Goal: Book appointment/travel/reservation

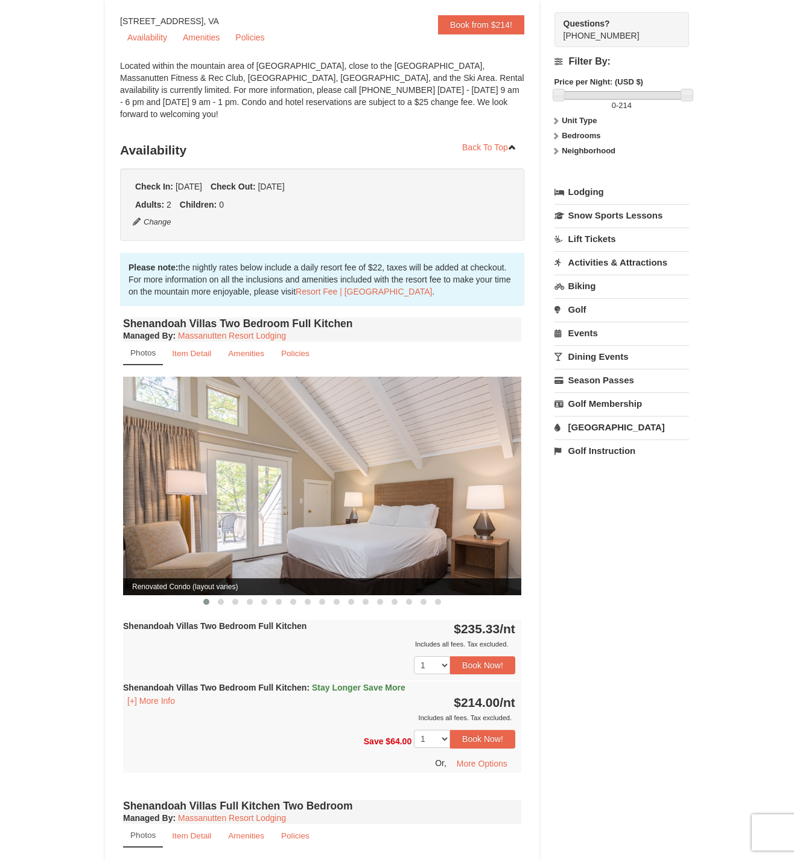
scroll to position [121, 0]
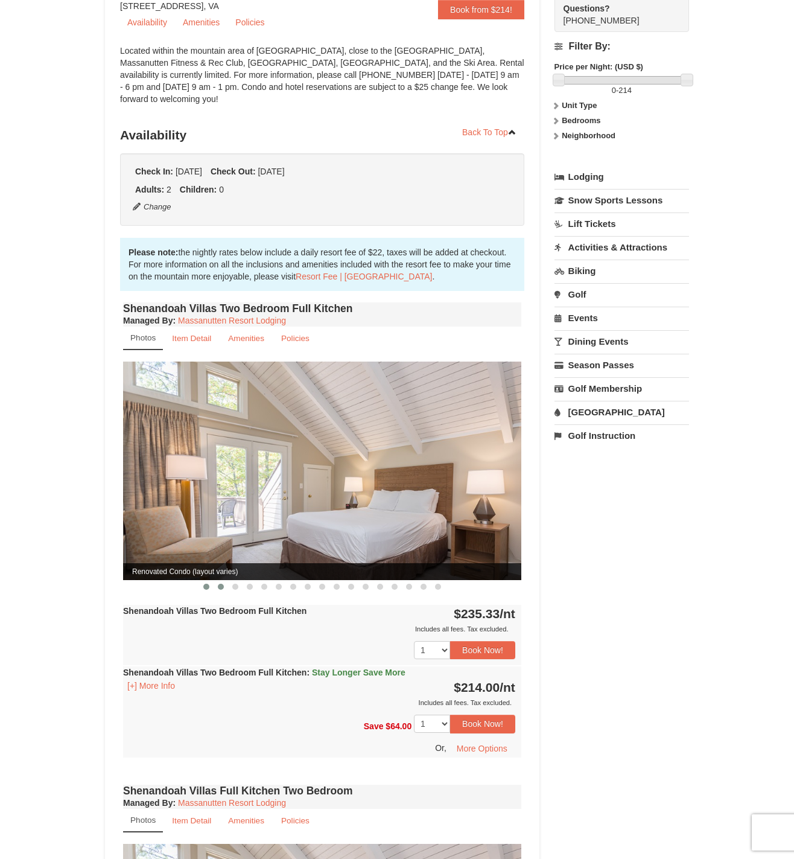
click at [221, 584] on span at bounding box center [221, 587] width 6 height 6
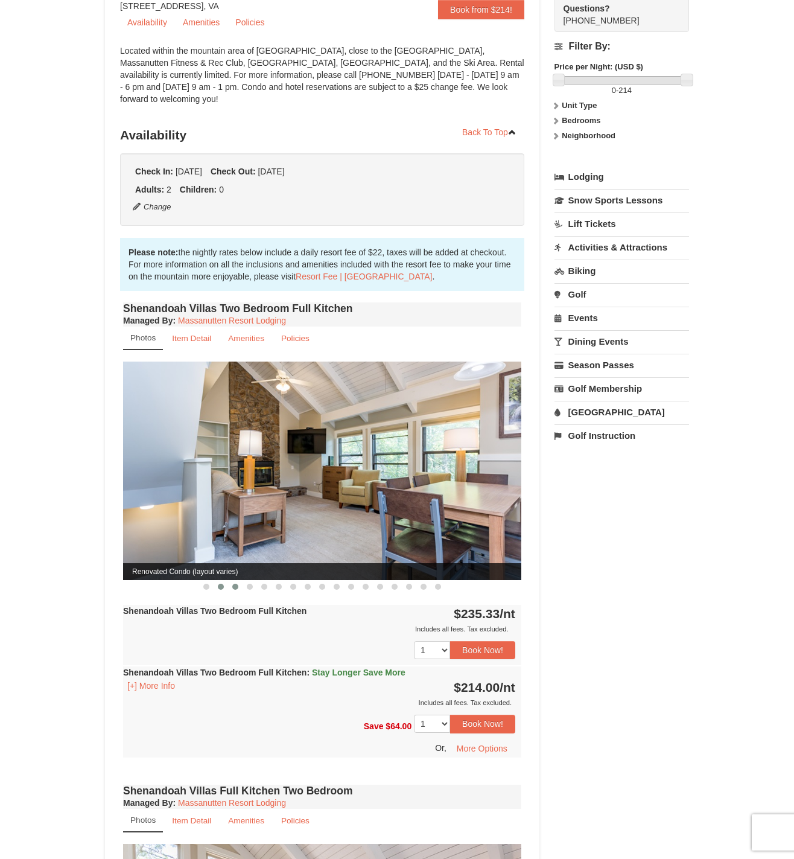
click at [235, 584] on span at bounding box center [235, 587] width 6 height 6
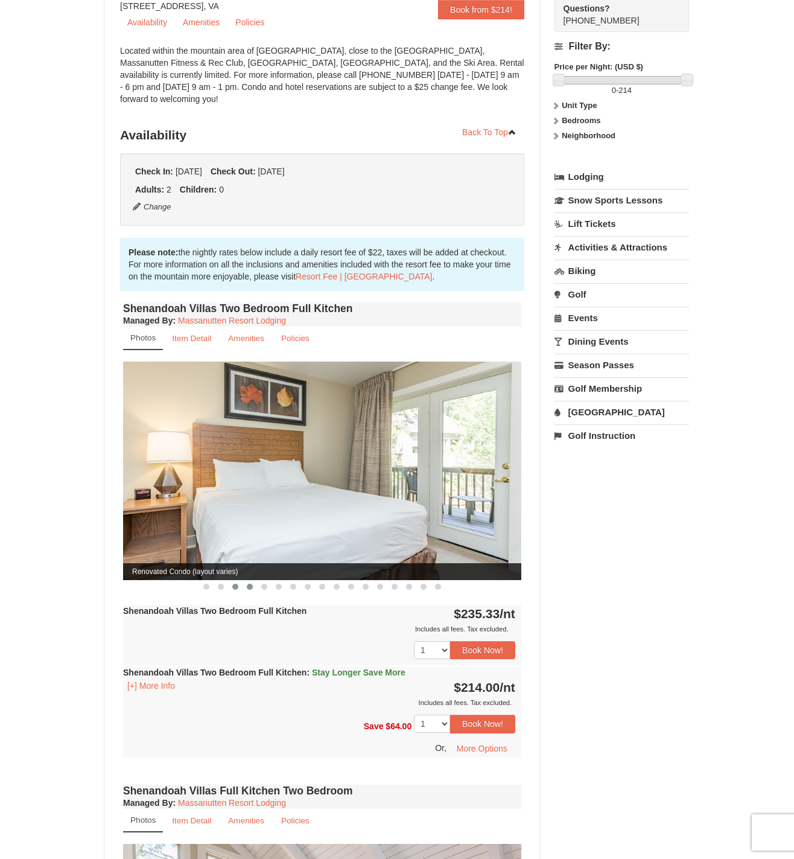
click at [250, 584] on span at bounding box center [250, 587] width 6 height 6
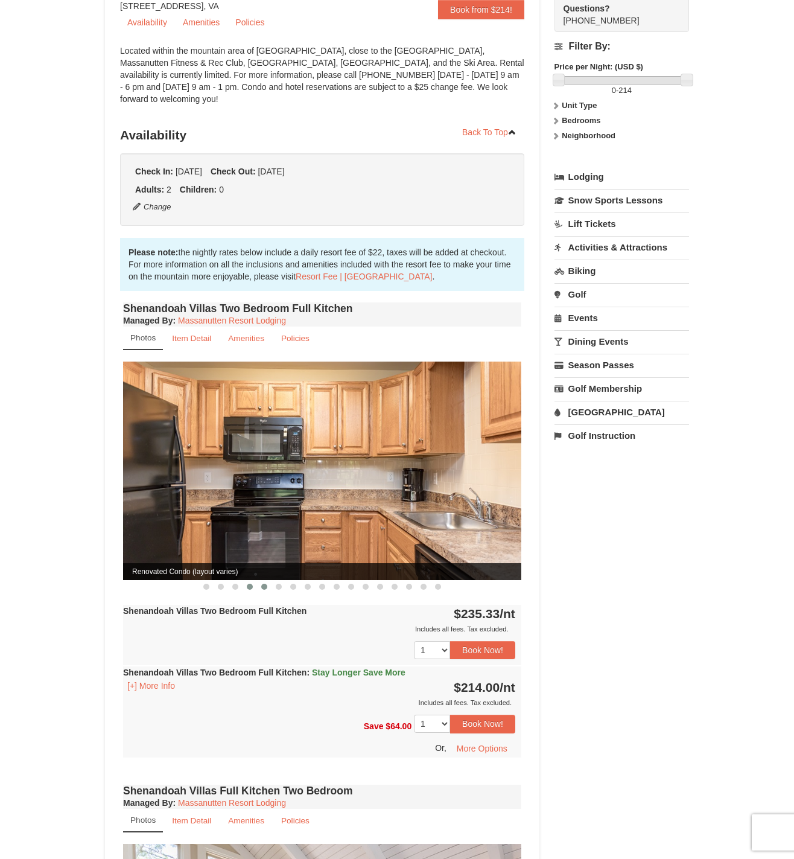
click at [263, 584] on span at bounding box center [264, 587] width 6 height 6
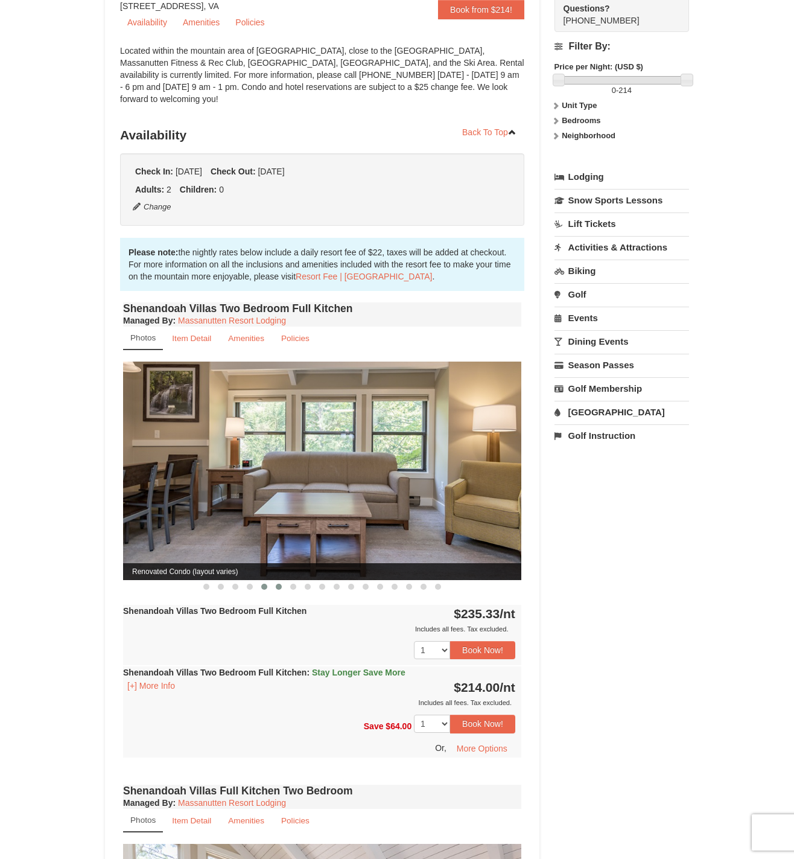
click at [275, 581] on button at bounding box center [279, 587] width 14 height 12
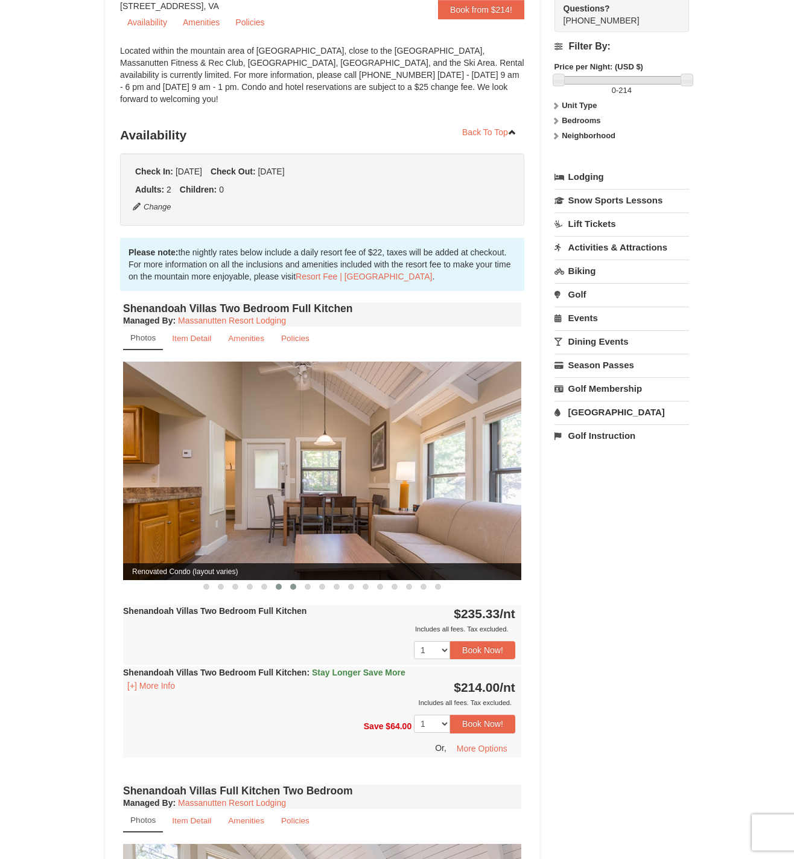
click at [295, 584] on span at bounding box center [293, 587] width 6 height 6
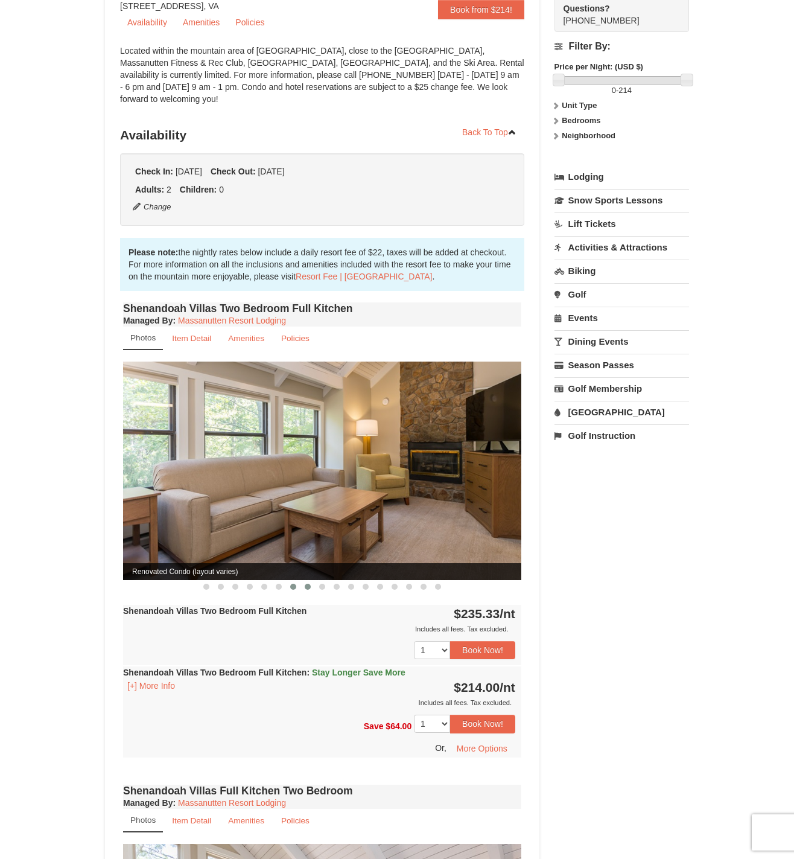
click at [301, 581] on button at bounding box center [308, 587] width 14 height 12
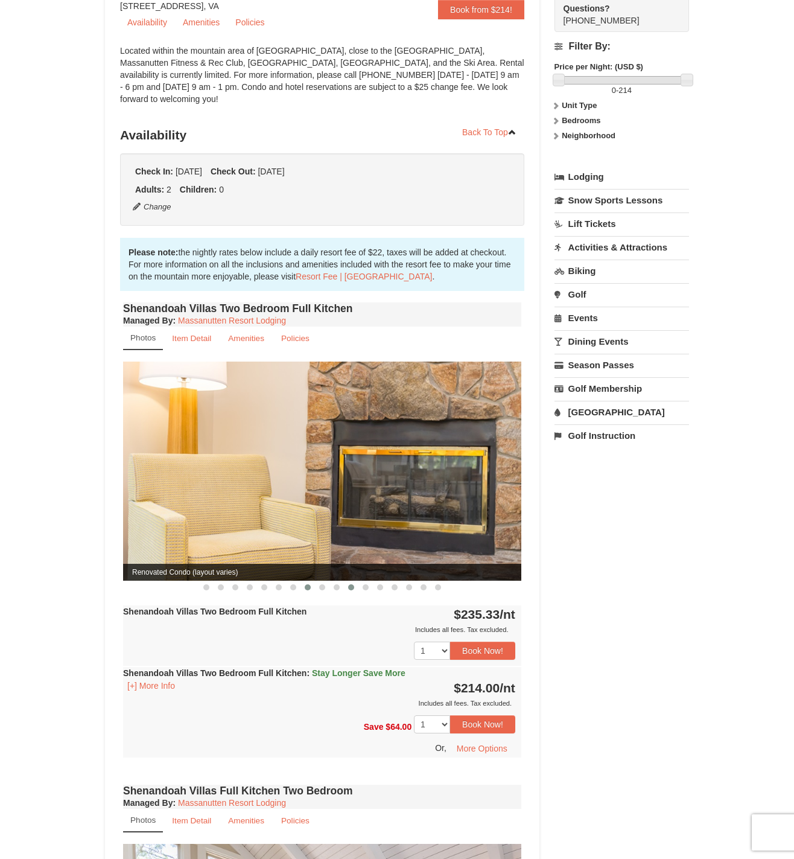
click at [349, 581] on button at bounding box center [351, 587] width 14 height 12
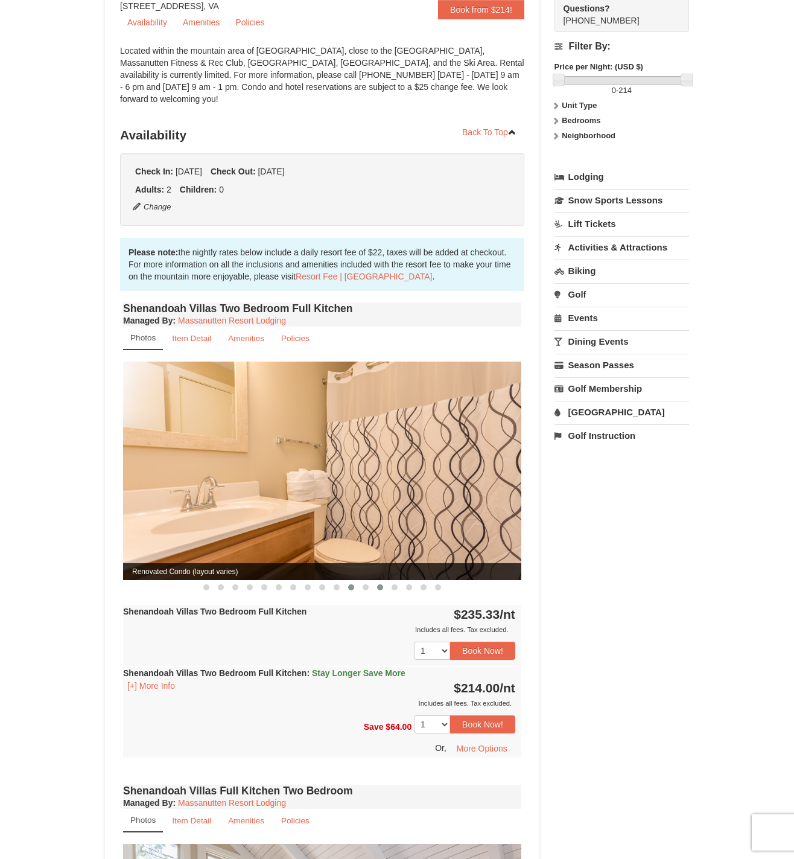
click at [382, 581] on button at bounding box center [380, 587] width 14 height 12
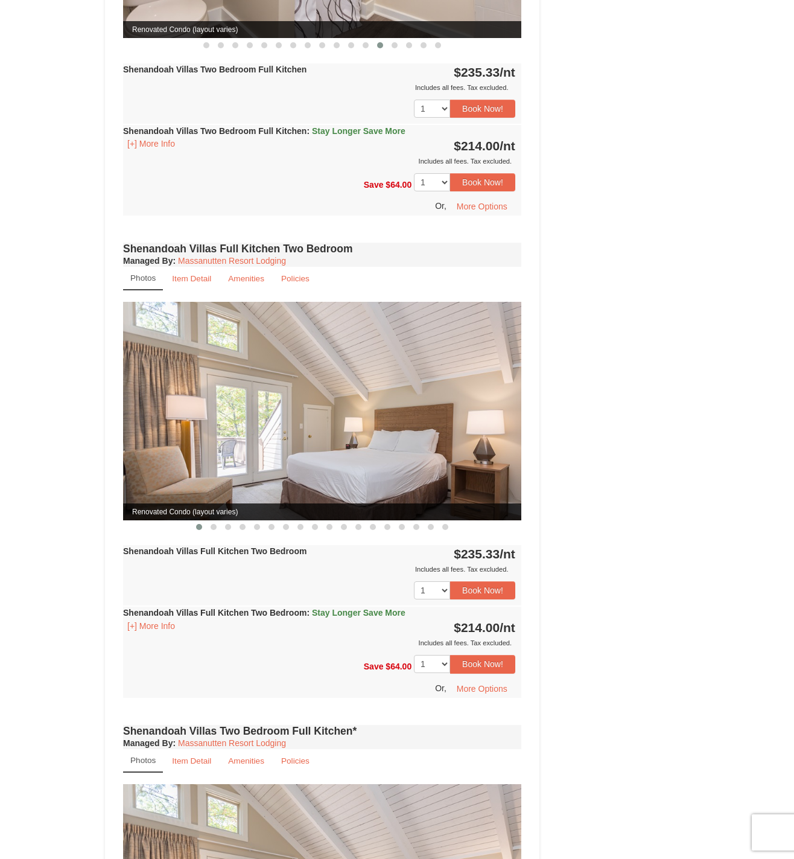
scroll to position [664, 0]
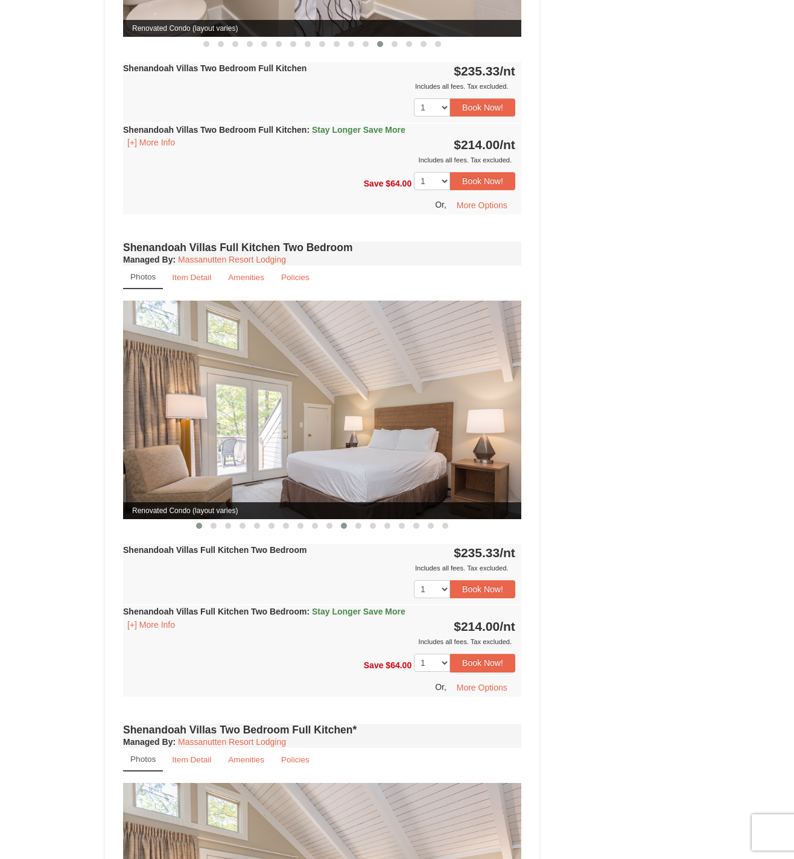
click at [339, 520] on button at bounding box center [344, 526] width 14 height 12
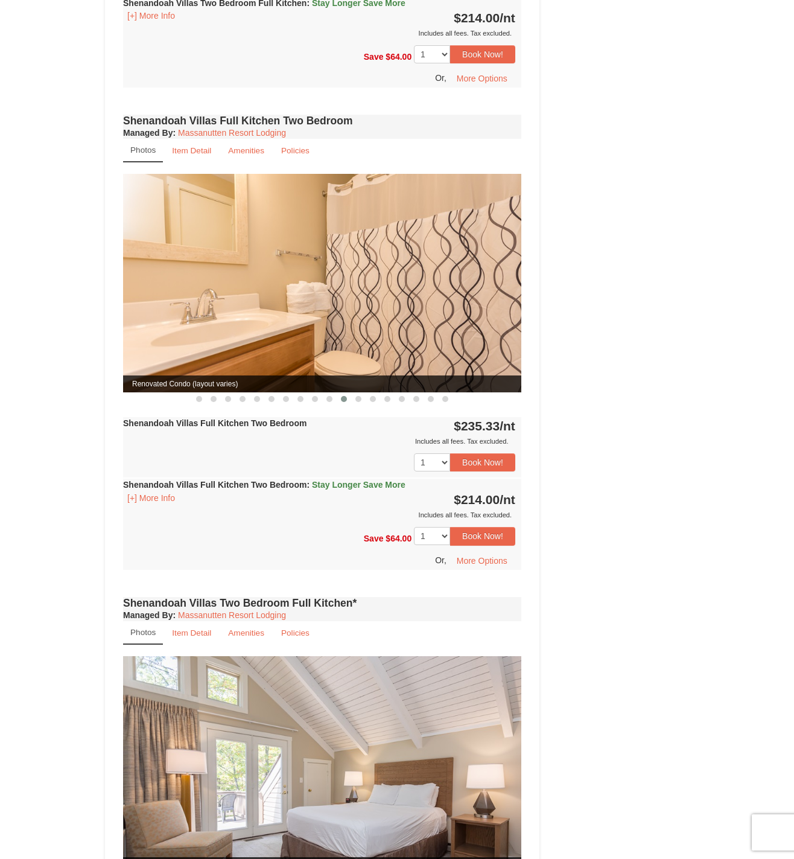
scroll to position [966, 0]
